Goal: Complete application form

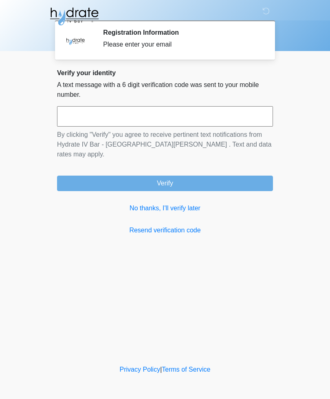
click at [151, 116] on input "text" at bounding box center [165, 116] width 216 height 20
type input "******"
click at [184, 175] on button "Verify" at bounding box center [165, 182] width 216 height 15
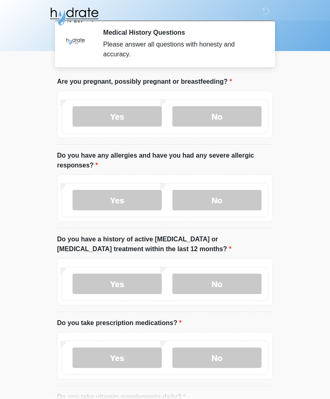
click at [227, 115] on label "No" at bounding box center [217, 116] width 89 height 20
click at [233, 203] on label "No" at bounding box center [217, 200] width 89 height 20
click at [238, 286] on label "No" at bounding box center [217, 283] width 89 height 20
click at [144, 360] on label "Yes" at bounding box center [117, 357] width 89 height 20
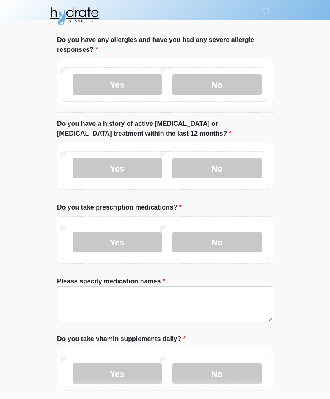
scroll to position [116, 0]
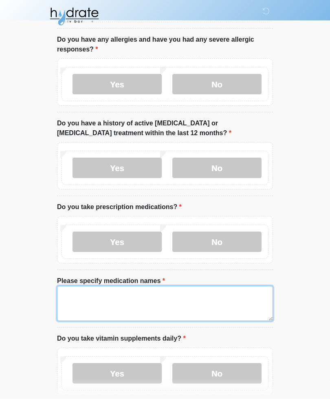
click at [79, 293] on textarea "Please specify medication names" at bounding box center [165, 303] width 216 height 35
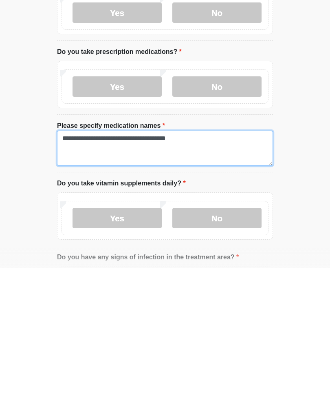
type textarea "**********"
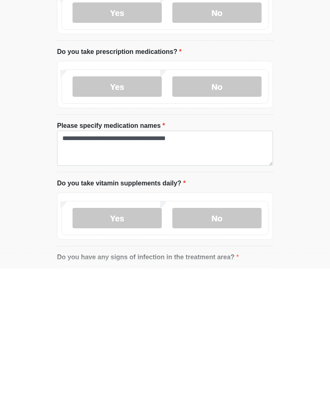
click at [237, 338] on label "No" at bounding box center [217, 348] width 89 height 20
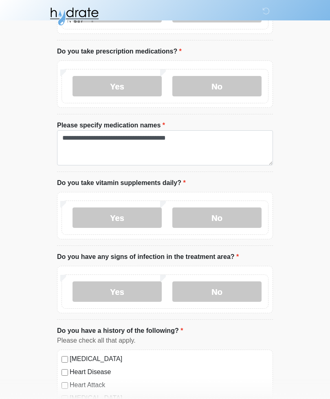
click at [250, 290] on label "No" at bounding box center [217, 291] width 89 height 20
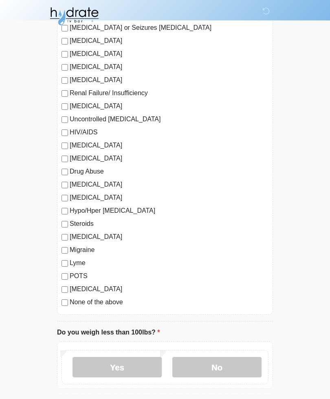
scroll to position [746, 0]
click at [240, 368] on label "No" at bounding box center [217, 366] width 89 height 20
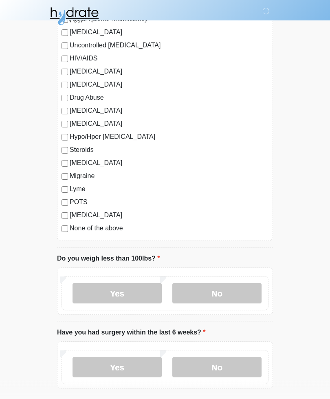
scroll to position [818, 0]
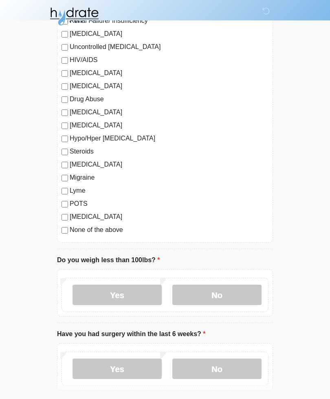
click at [240, 361] on label "No" at bounding box center [217, 368] width 89 height 20
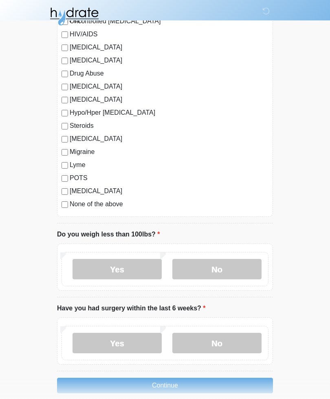
scroll to position [854, 0]
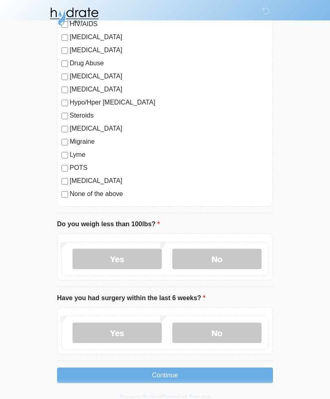
click at [189, 373] on button "Continue" at bounding box center [165, 374] width 216 height 15
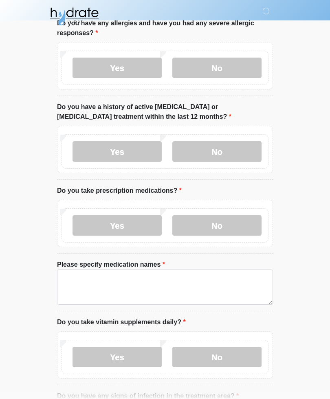
scroll to position [0, 0]
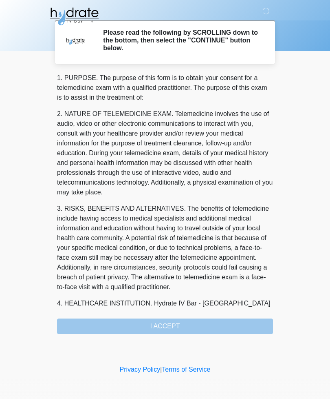
click at [199, 325] on div "1. PURPOSE. The purpose of this form is to obtain your consent for a telemedici…" at bounding box center [165, 203] width 216 height 261
click at [167, 328] on div "1. PURPOSE. The purpose of this form is to obtain your consent for a telemedici…" at bounding box center [165, 203] width 216 height 261
click at [162, 326] on div "1. PURPOSE. The purpose of this form is to obtain your consent for a telemedici…" at bounding box center [165, 203] width 216 height 261
click at [169, 331] on div "1. PURPOSE. The purpose of this form is to obtain your consent for a telemedici…" at bounding box center [165, 203] width 216 height 261
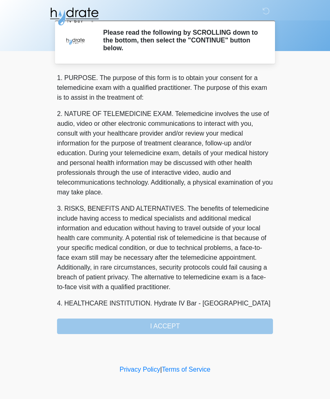
click at [169, 330] on div "1. PURPOSE. The purpose of this form is to obtain your consent for a telemedici…" at bounding box center [165, 203] width 216 height 261
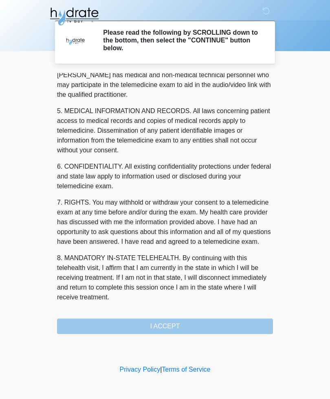
scroll to position [248, 0]
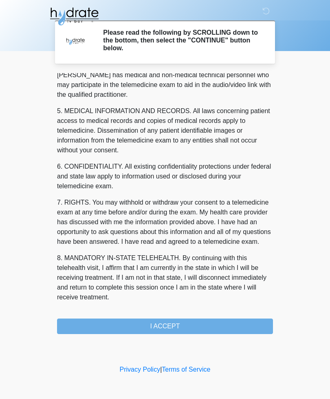
click at [187, 323] on button "I ACCEPT" at bounding box center [165, 325] width 216 height 15
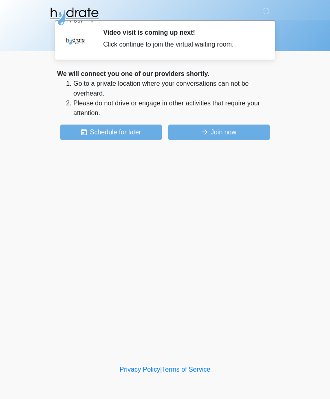
click at [255, 133] on button "Join now" at bounding box center [219, 131] width 102 height 15
